Goal: Go to known website: Access a specific website the user already knows

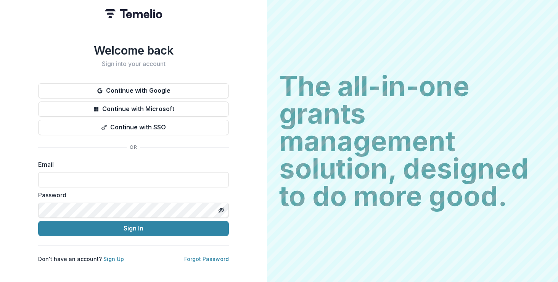
type input "**********"
